Goal: Transaction & Acquisition: Obtain resource

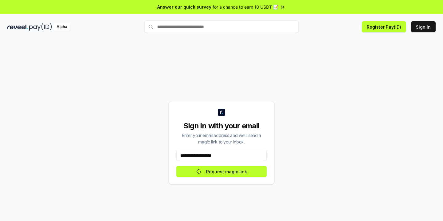
type input "**********"
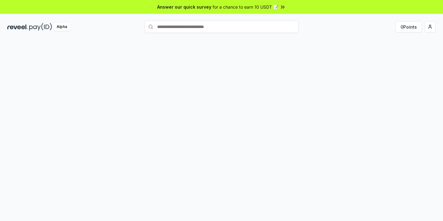
click at [390, 32] on div "0 Points" at bounding box center [366, 26] width 137 height 11
click at [411, 29] on button "0 Points" at bounding box center [408, 26] width 27 height 11
click at [179, 31] on input "text" at bounding box center [222, 27] width 154 height 12
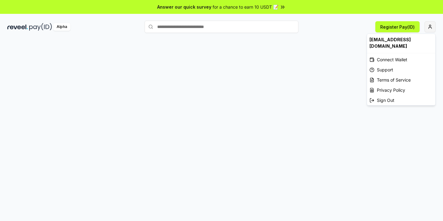
click at [429, 28] on html "Answer our quick survey for a chance to earn 10 USDT 📝 Alpha Register Pay(ID) […" at bounding box center [221, 110] width 443 height 221
click at [402, 54] on div "Connect Wallet" at bounding box center [401, 59] width 68 height 10
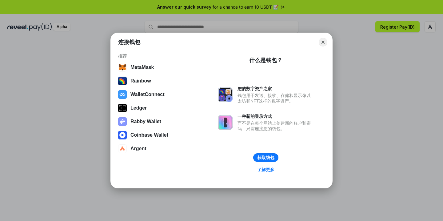
click at [386, 131] on div "连接钱包 推荐 MetaMask Rainbow WalletConnect Ledger Rabby Wallet Coinbase Wallet Arge…" at bounding box center [221, 110] width 566 height 344
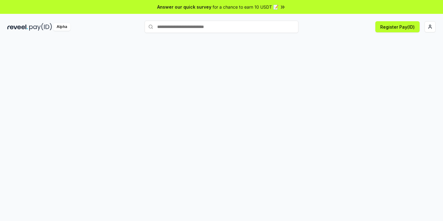
click at [176, 27] on input "text" at bounding box center [222, 27] width 154 height 12
type input "*"
type input "**"
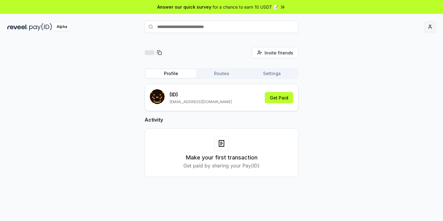
click at [428, 28] on html "Answer our quick survey for a chance to earn 10 USDT 📝 Alpha Invite friends Inv…" at bounding box center [221, 110] width 443 height 221
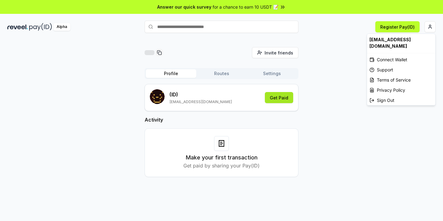
click at [278, 98] on html "Answer our quick survey for a chance to earn 10 USDT 📝 Alpha Register Pay(ID) I…" at bounding box center [221, 110] width 443 height 221
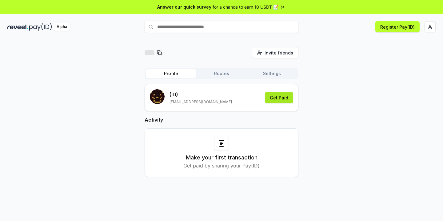
click at [281, 99] on button "Get Paid" at bounding box center [279, 97] width 28 height 11
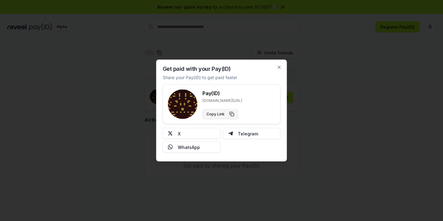
click at [234, 116] on button "Copy Link" at bounding box center [220, 114] width 36 height 10
click at [322, 116] on div at bounding box center [221, 110] width 443 height 221
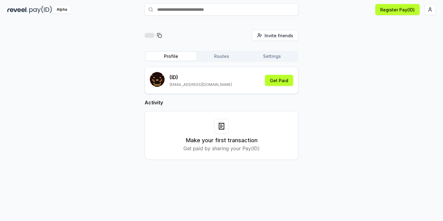
scroll to position [18, 0]
click at [233, 135] on div "Make your first transaction Get paid by sharing your Pay(ID)" at bounding box center [221, 134] width 138 height 33
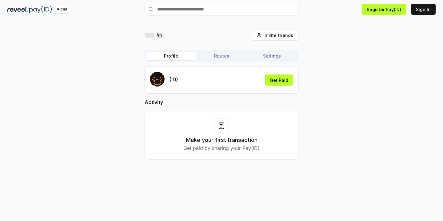
click at [220, 128] on icon at bounding box center [221, 125] width 7 height 7
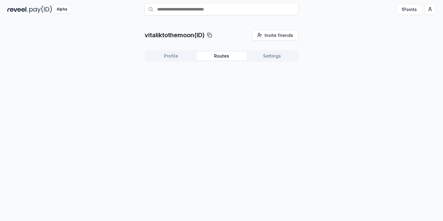
click at [220, 55] on button "Routes" at bounding box center [221, 56] width 50 height 9
click at [181, 56] on button "Profile" at bounding box center [171, 56] width 50 height 9
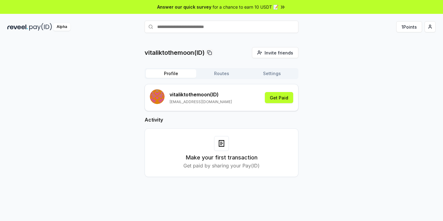
click at [176, 31] on input "text" at bounding box center [222, 27] width 154 height 12
click at [403, 26] on button "1 Points" at bounding box center [409, 26] width 26 height 11
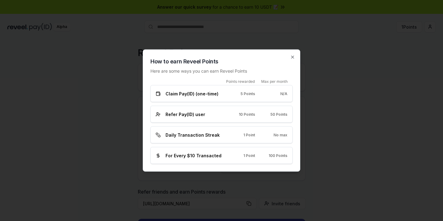
click at [188, 118] on div "Refer Pay(ID) user 10 Points 50 Points" at bounding box center [221, 114] width 142 height 17
click at [194, 113] on span "Refer Pay(ID) user" at bounding box center [185, 114] width 40 height 6
click at [189, 114] on span "Refer Pay(ID) user" at bounding box center [185, 114] width 40 height 6
click at [158, 113] on icon at bounding box center [158, 114] width 5 height 5
click at [191, 128] on div "Daily Transaction Streak 1 Point No max" at bounding box center [221, 134] width 142 height 17
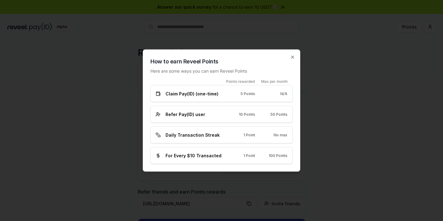
click at [212, 149] on div "Points rewarded Max per month Claim Pay(ID) (one-time) 5 Points N/A Refer Pay(I…" at bounding box center [221, 121] width 142 height 85
click at [214, 155] on span "For Every $10 Transacted" at bounding box center [193, 155] width 56 height 6
click at [292, 56] on icon "button" at bounding box center [292, 57] width 2 height 2
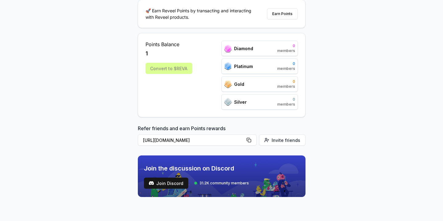
scroll to position [66, 0]
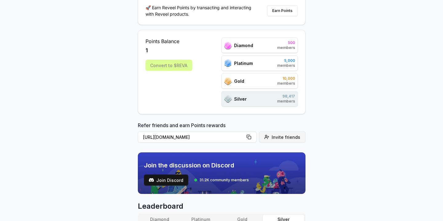
click at [277, 138] on span "Invite friends" at bounding box center [286, 137] width 29 height 6
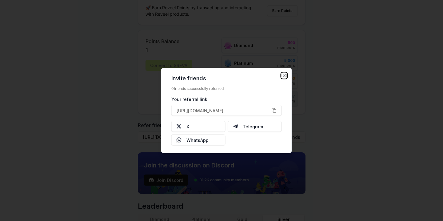
click at [285, 76] on icon "button" at bounding box center [284, 75] width 5 height 5
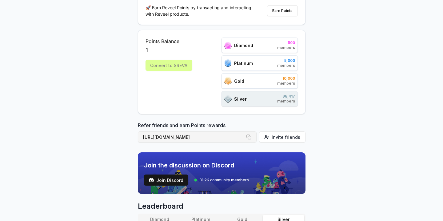
click at [251, 133] on button "https://reveel.id/refer/vitaliktothemoon" at bounding box center [197, 136] width 119 height 11
click at [388, 108] on div "Reveel Points 🚀 Earn Reveel Points by transacting and interacting with Reveel p…" at bounding box center [221, 70] width 443 height 204
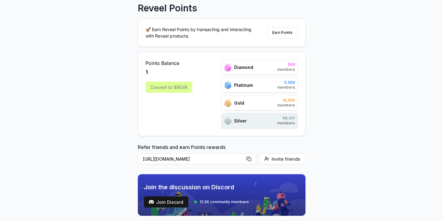
scroll to position [0, 0]
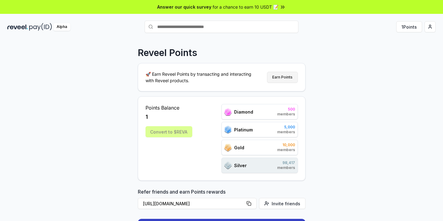
click at [285, 76] on button "Earn Points" at bounding box center [282, 77] width 31 height 11
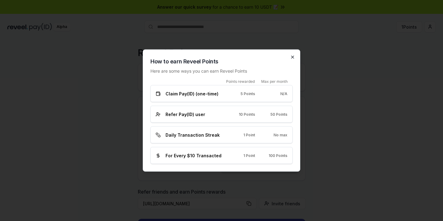
click at [294, 57] on icon "button" at bounding box center [292, 57] width 5 height 5
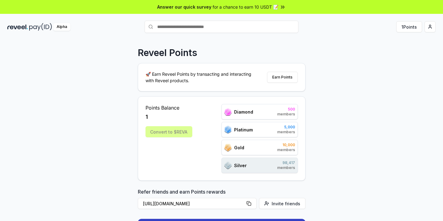
click at [169, 27] on input "text" at bounding box center [222, 27] width 154 height 12
type input "**********"
click at [288, 38] on span "Pay" at bounding box center [290, 38] width 12 height 9
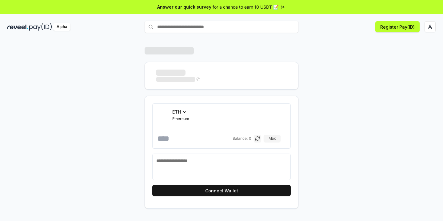
click at [180, 114] on span "ETH" at bounding box center [176, 112] width 9 height 6
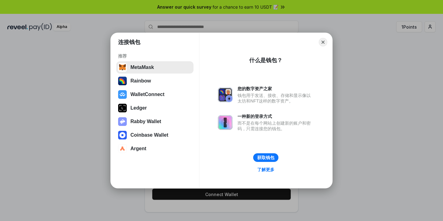
click at [139, 67] on button "MetaMask" at bounding box center [154, 67] width 77 height 12
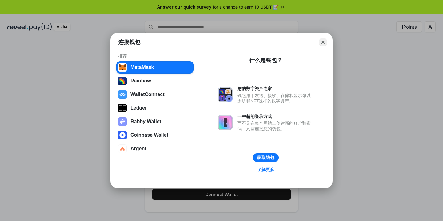
click at [265, 157] on button "获取钱包" at bounding box center [266, 157] width 26 height 9
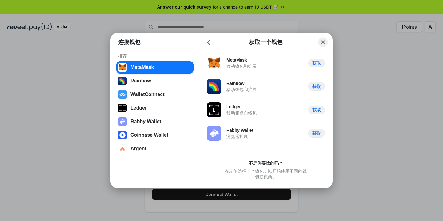
click at [324, 43] on button "Close" at bounding box center [323, 43] width 10 height 10
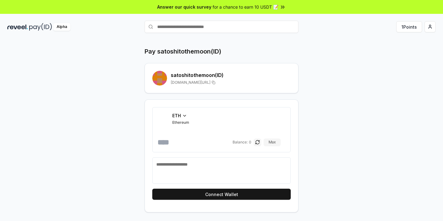
click at [178, 117] on span "ETH" at bounding box center [176, 115] width 9 height 6
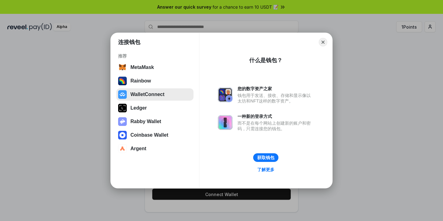
click at [155, 97] on button "WalletConnect" at bounding box center [154, 94] width 77 height 12
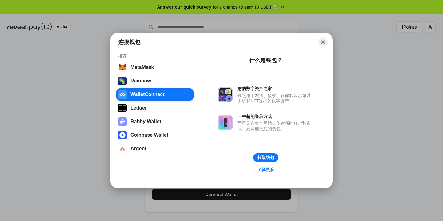
click at [323, 42] on button "Close" at bounding box center [323, 43] width 10 height 10
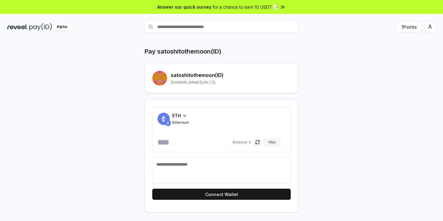
click at [88, 135] on div "Pay satoshitothemoon(ID) satoshitothemoon (ID) [DOMAIN_NAME][URL] ETH Ethereum …" at bounding box center [221, 129] width 369 height 165
